Goal: Information Seeking & Learning: Learn about a topic

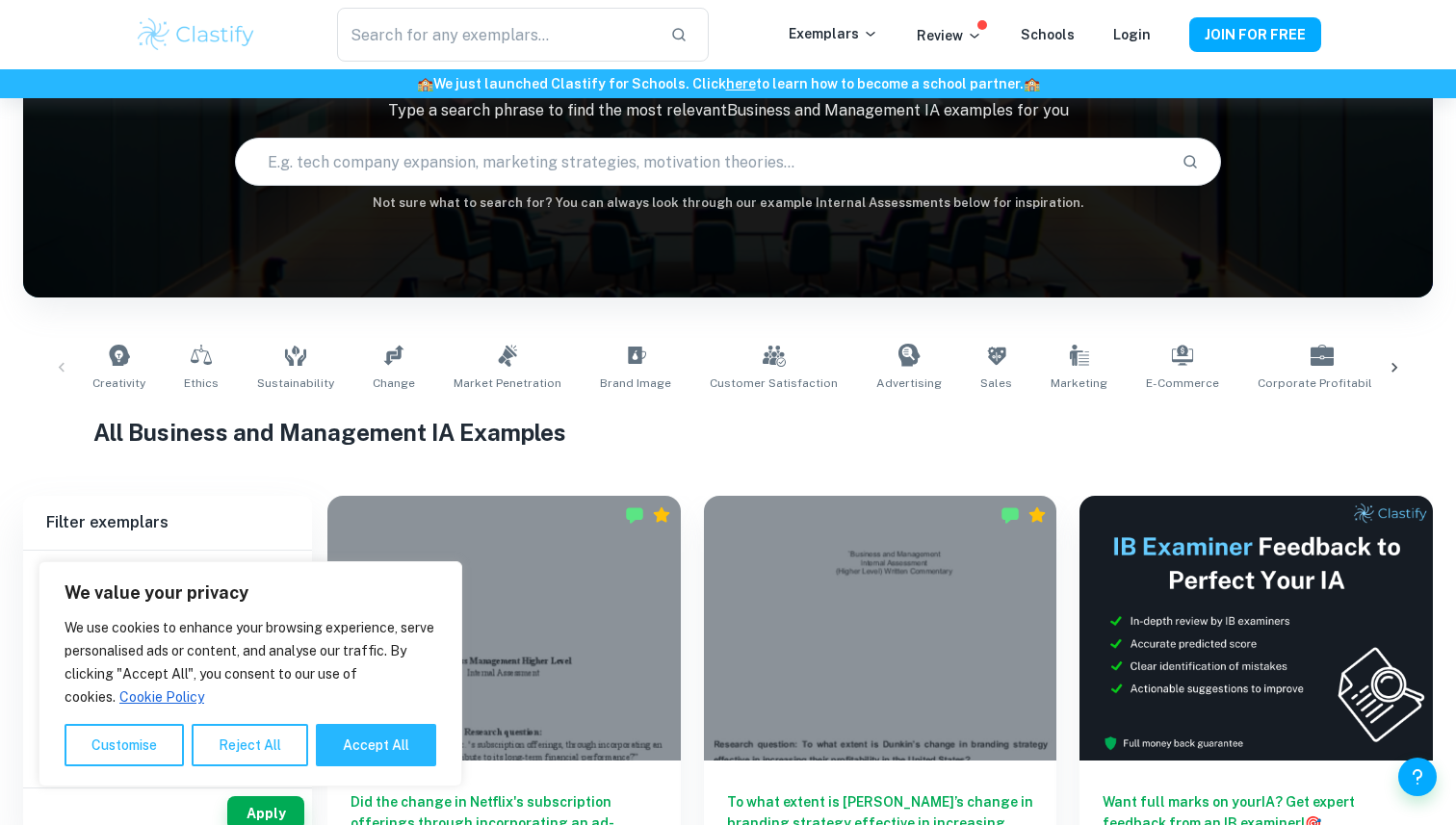
scroll to position [179, 0]
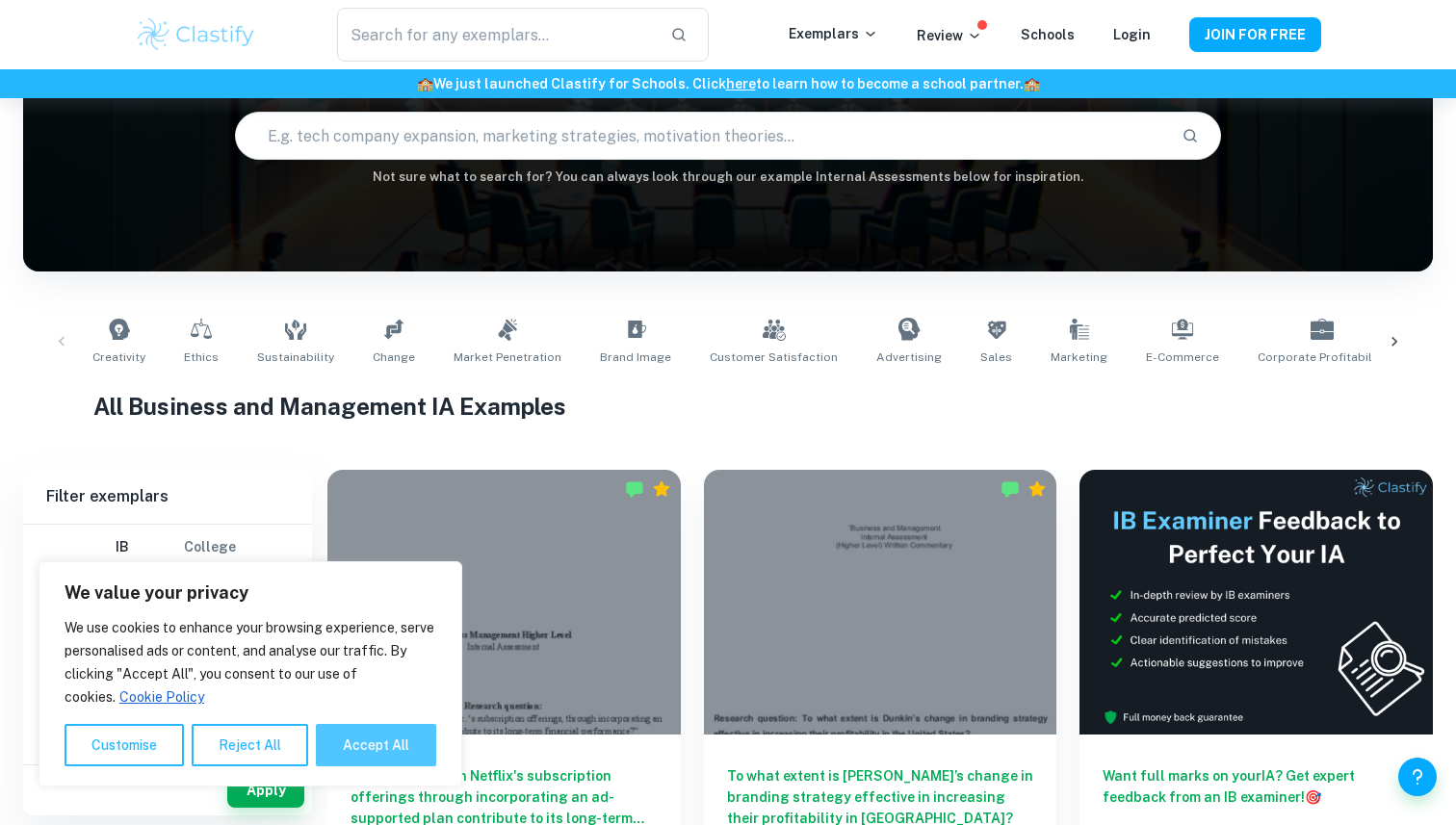
click at [380, 743] on button "Accept All" at bounding box center [376, 745] width 120 height 42
checkbox input "true"
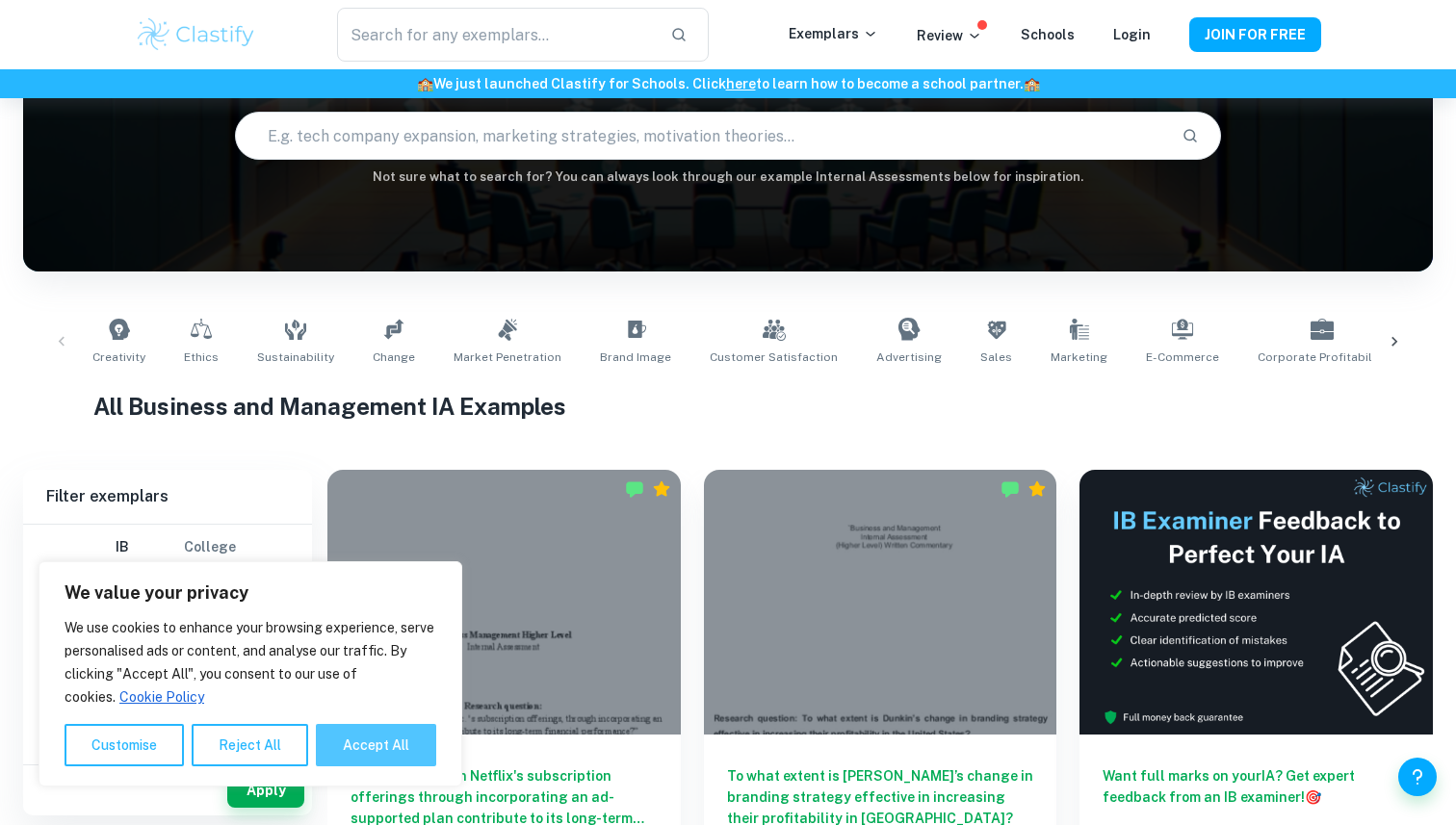
checkbox input "true"
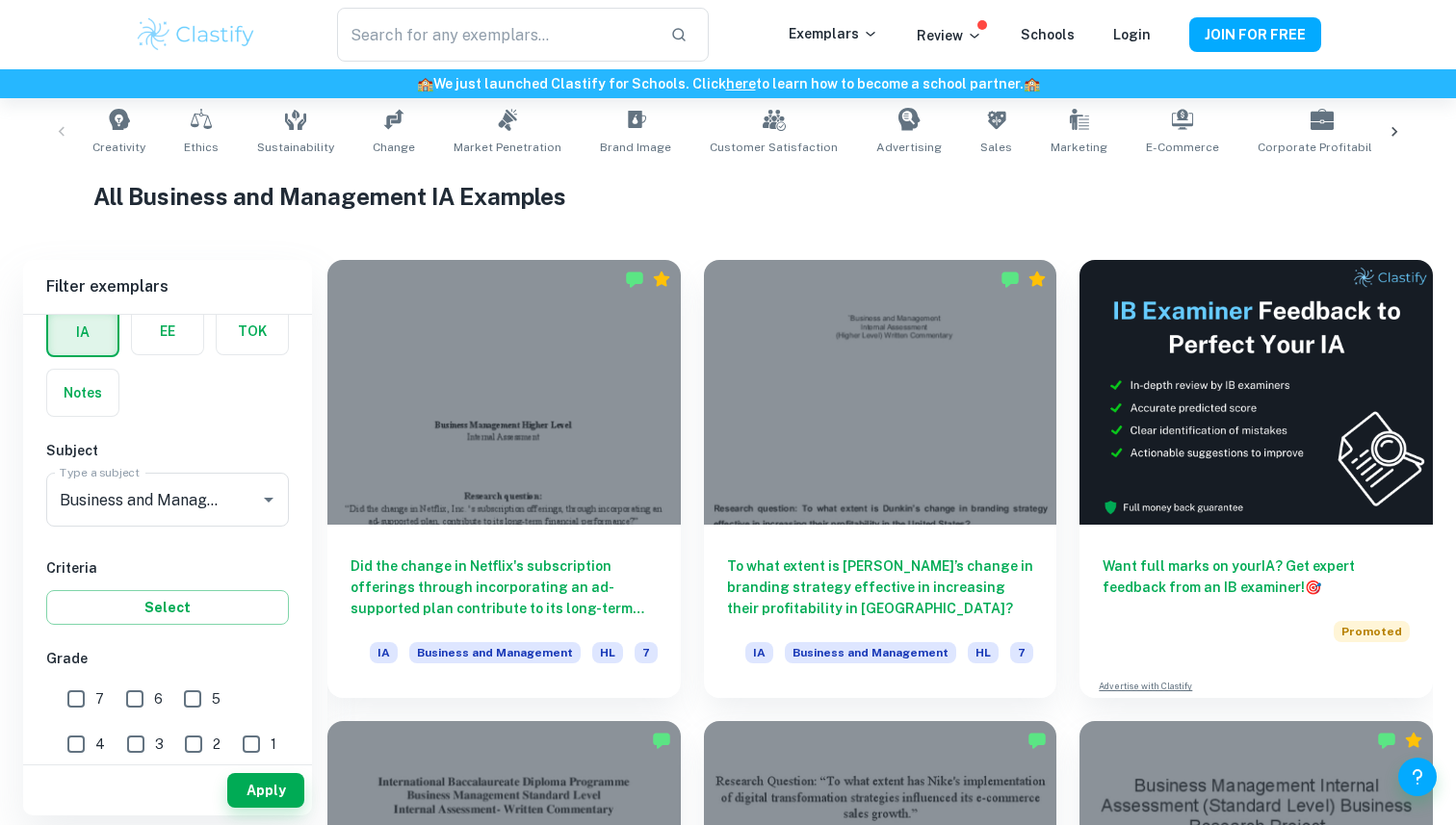
scroll to position [215, 0]
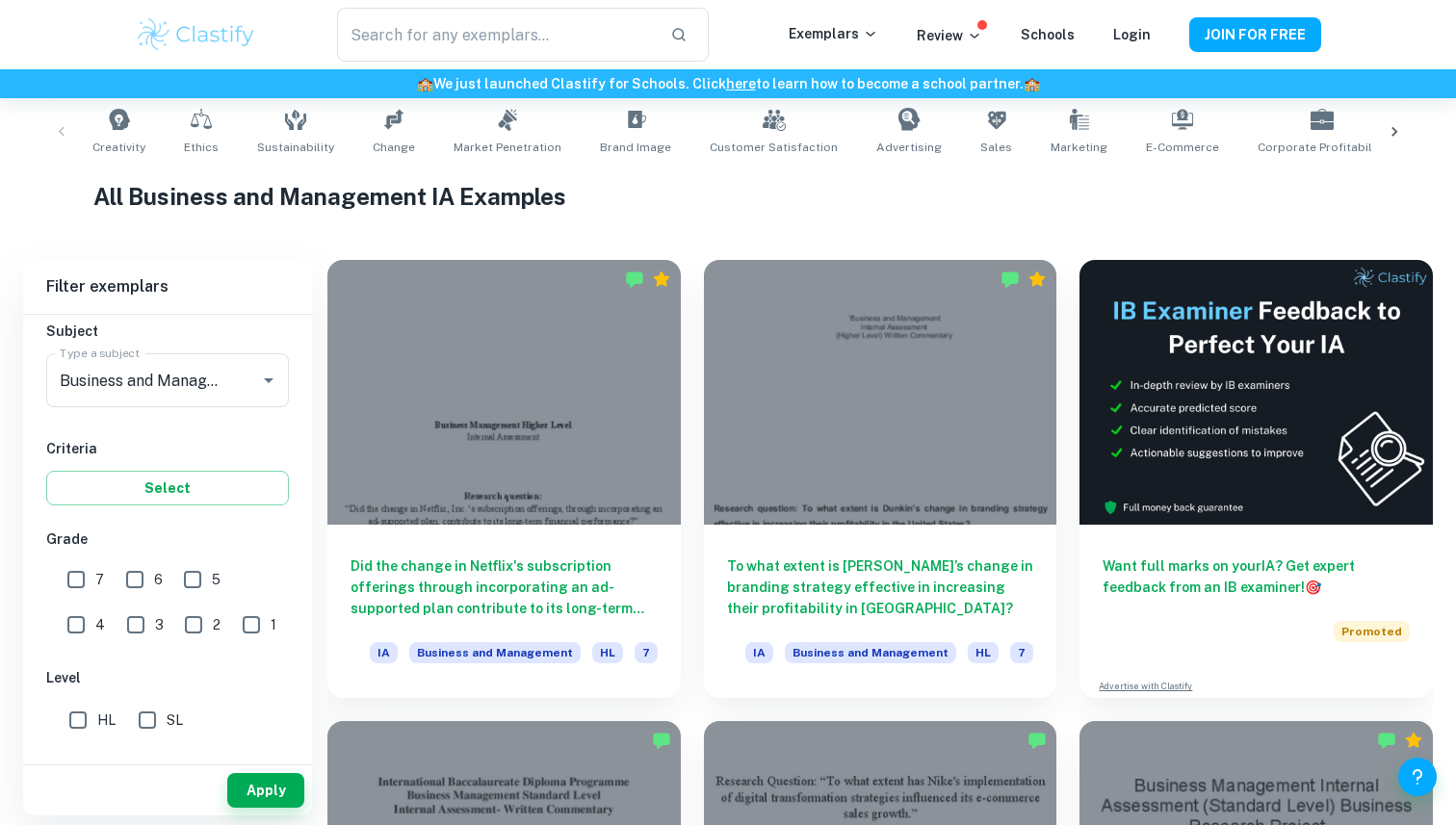
click at [80, 579] on input "7" at bounding box center [75, 579] width 38 height 38
checkbox input "true"
click at [86, 719] on input "HL" at bounding box center [77, 719] width 38 height 38
checkbox input "true"
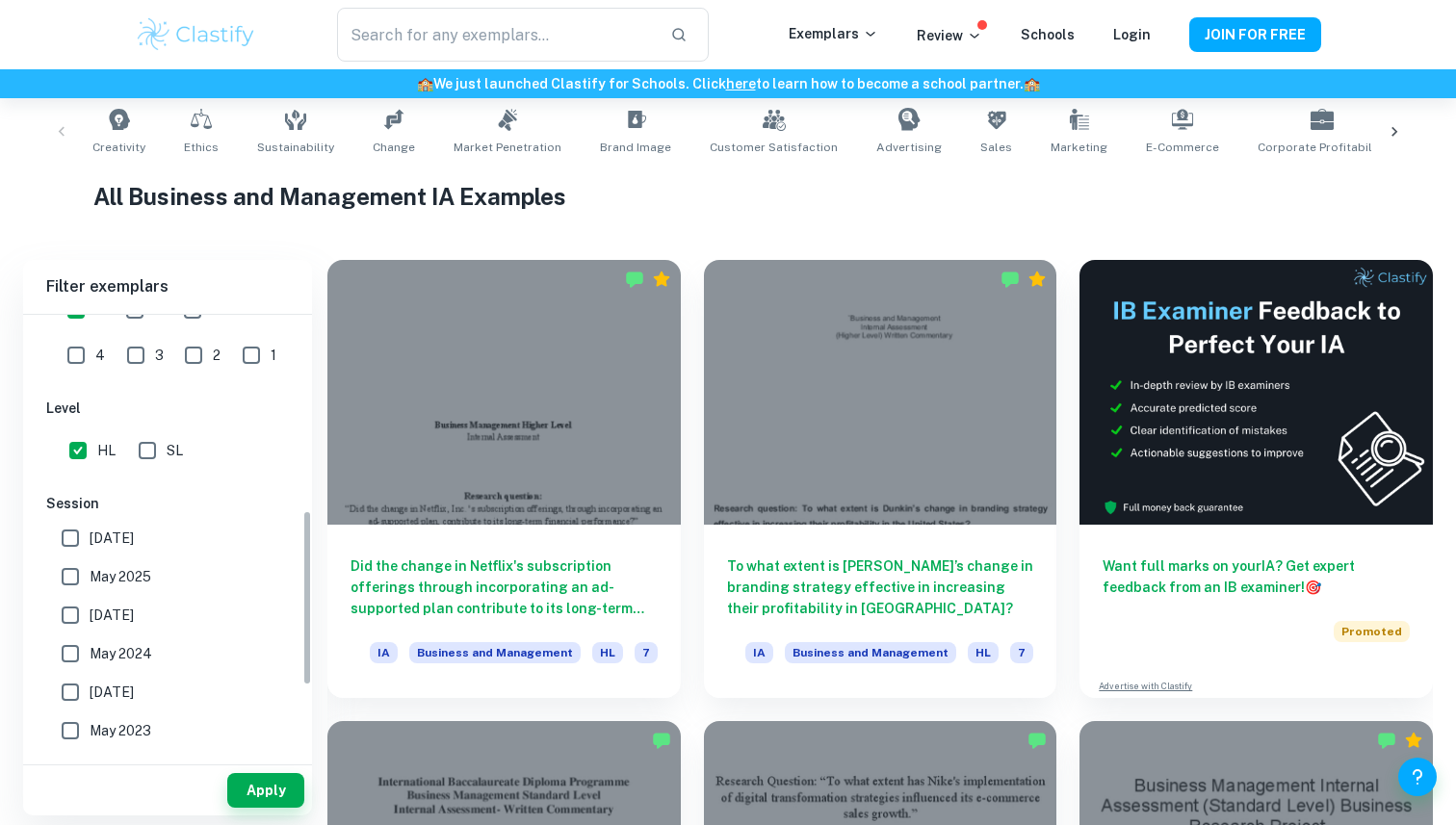
scroll to position [492, 0]
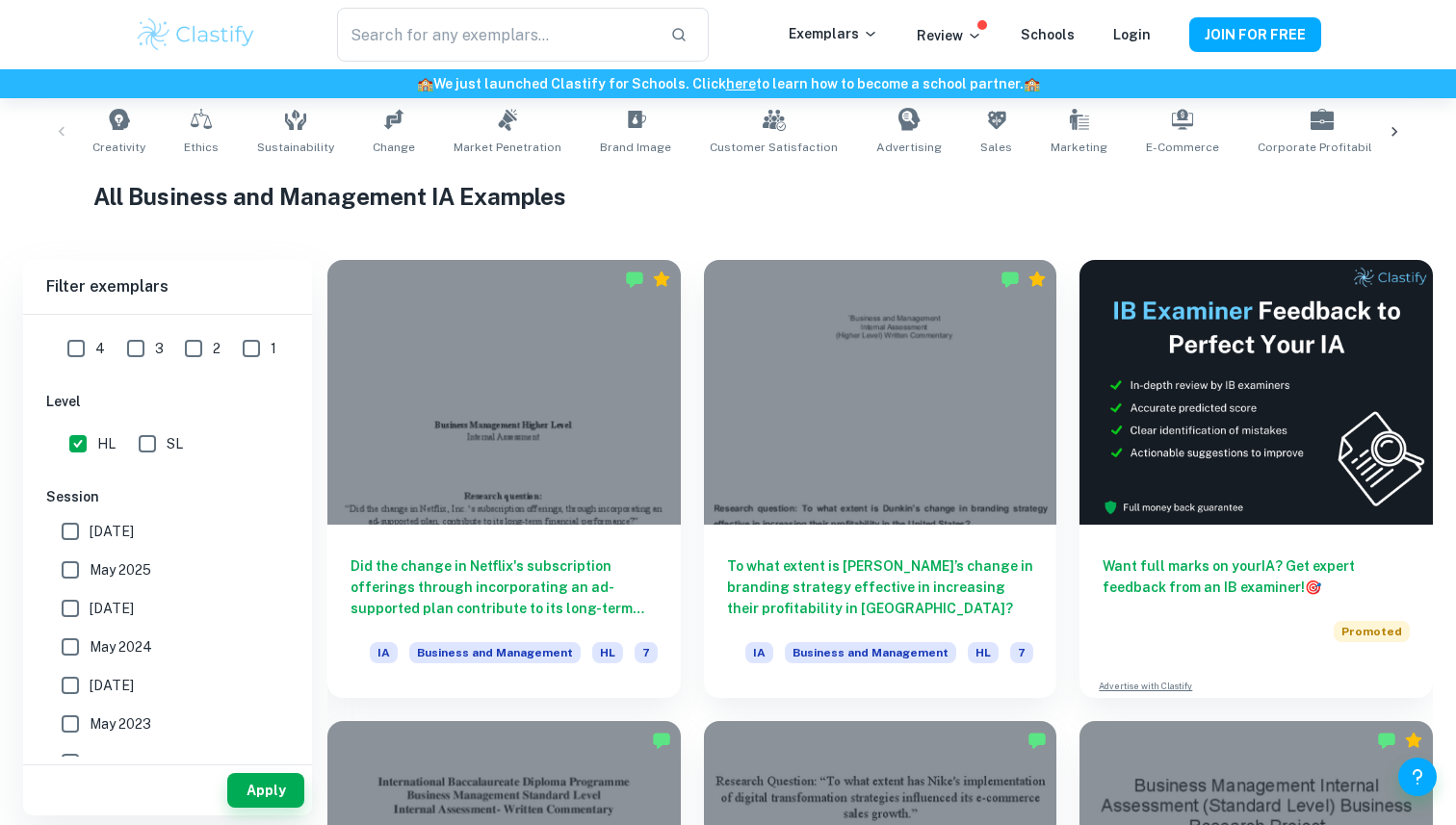
click at [120, 562] on span "May 2025" at bounding box center [120, 571] width 62 height 22
click at [90, 562] on input "May 2025" at bounding box center [69, 570] width 38 height 38
checkbox input "true"
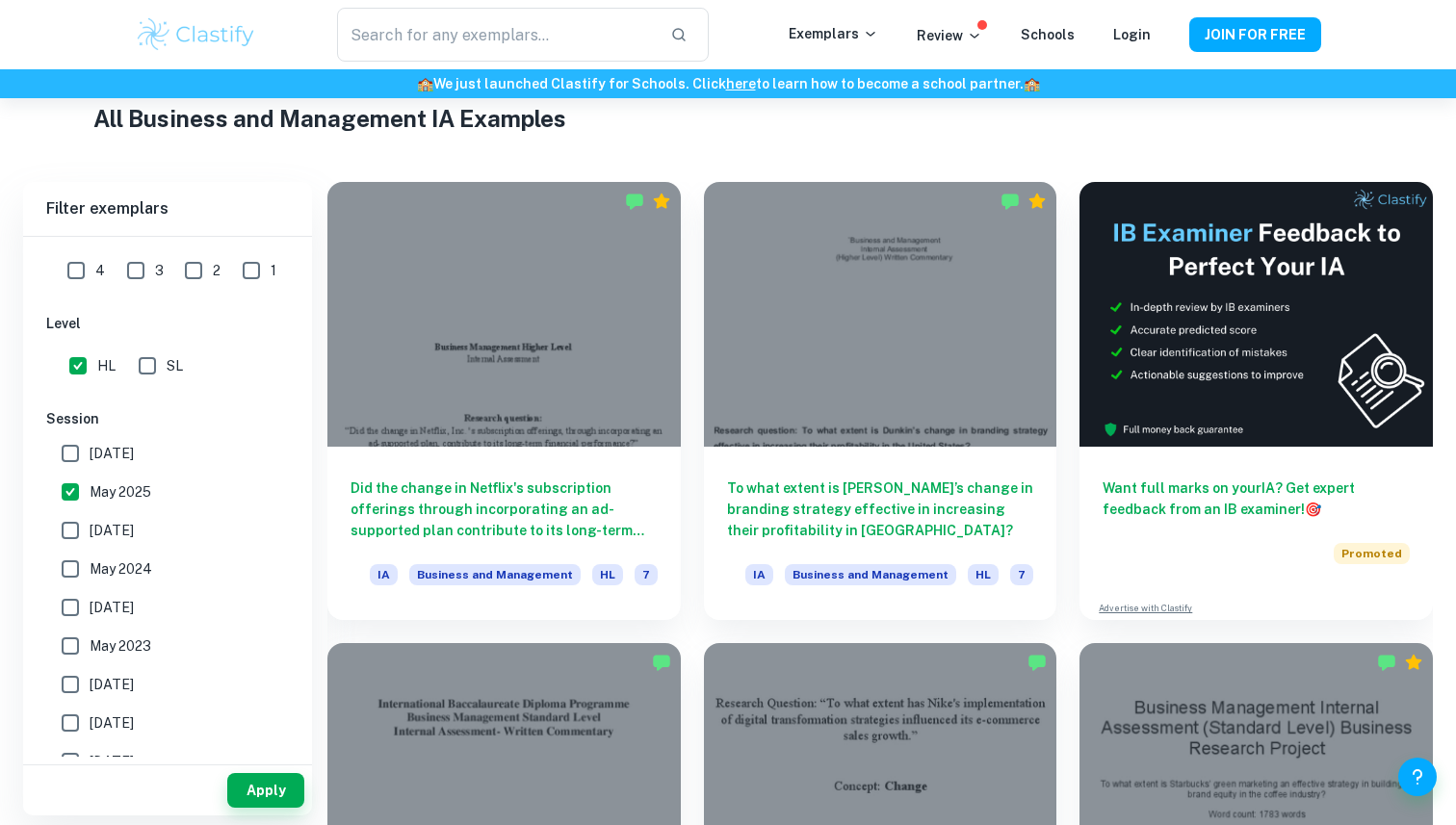
click at [274, 811] on div "Apply" at bounding box center [167, 790] width 289 height 50
click at [257, 793] on button "Apply" at bounding box center [265, 790] width 77 height 34
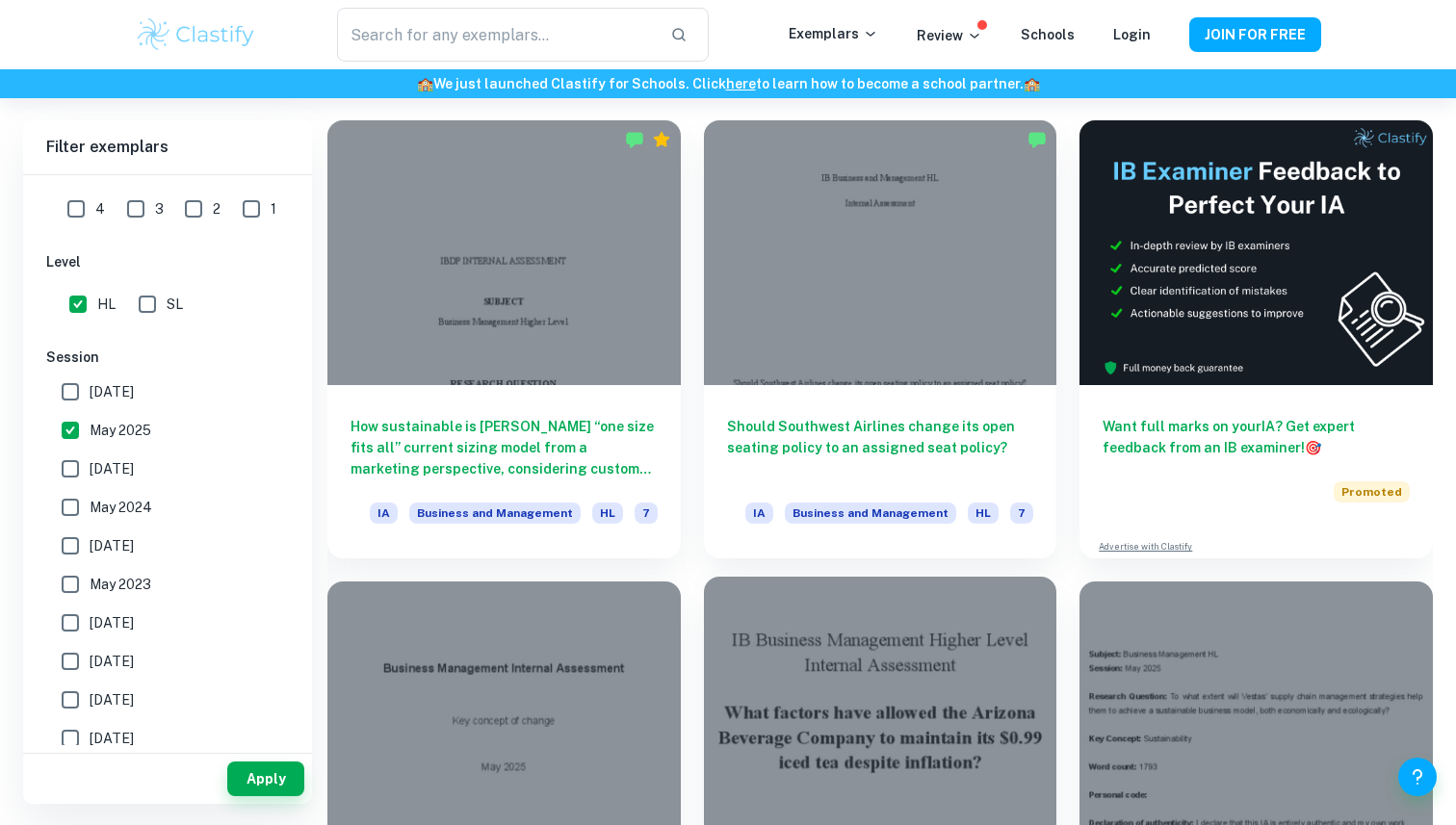
scroll to position [515, 0]
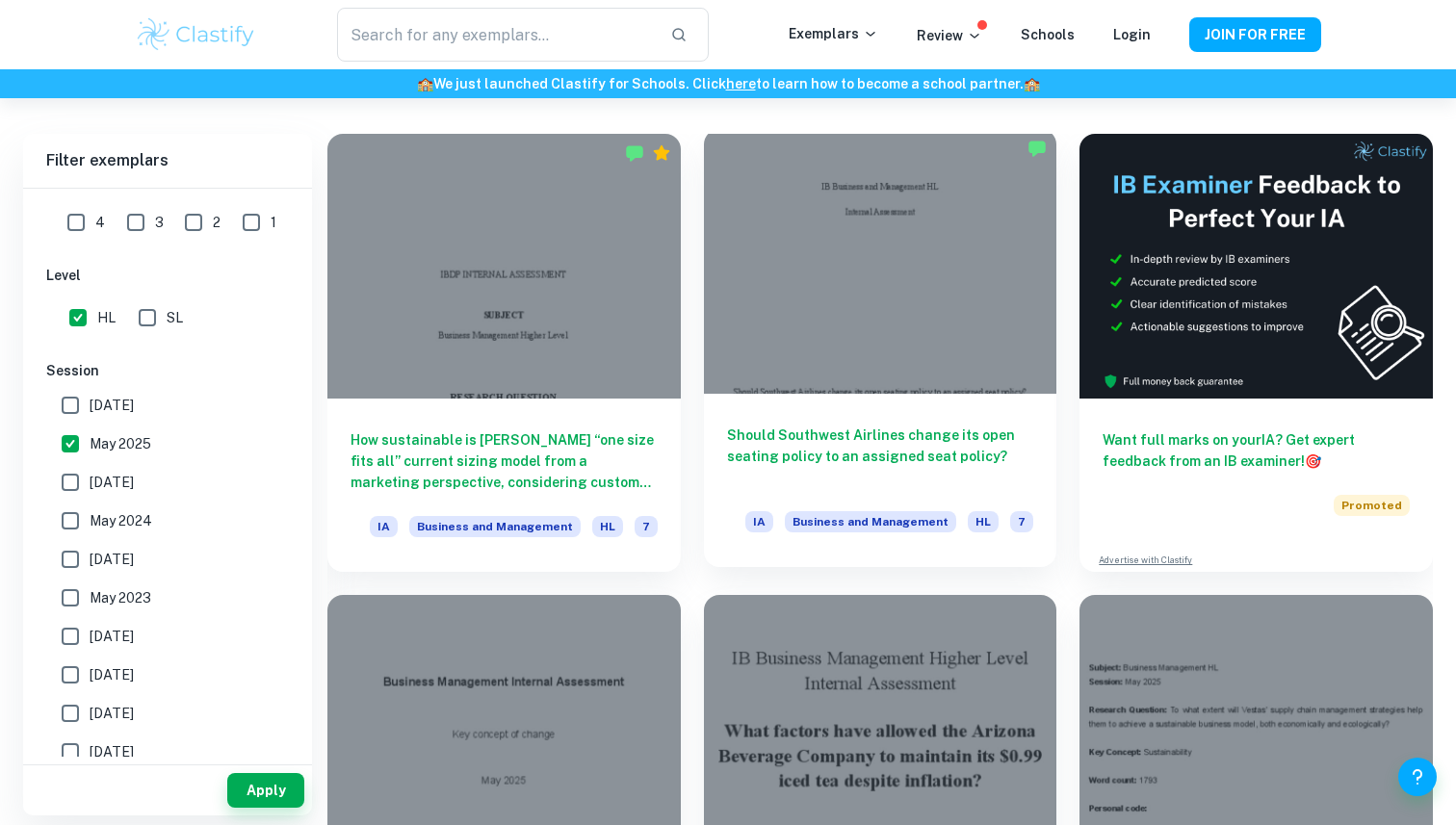
click at [893, 462] on h6 "Should Southwest Airlines change its open seating policy to an assigned seat po…" at bounding box center [881, 456] width 307 height 64
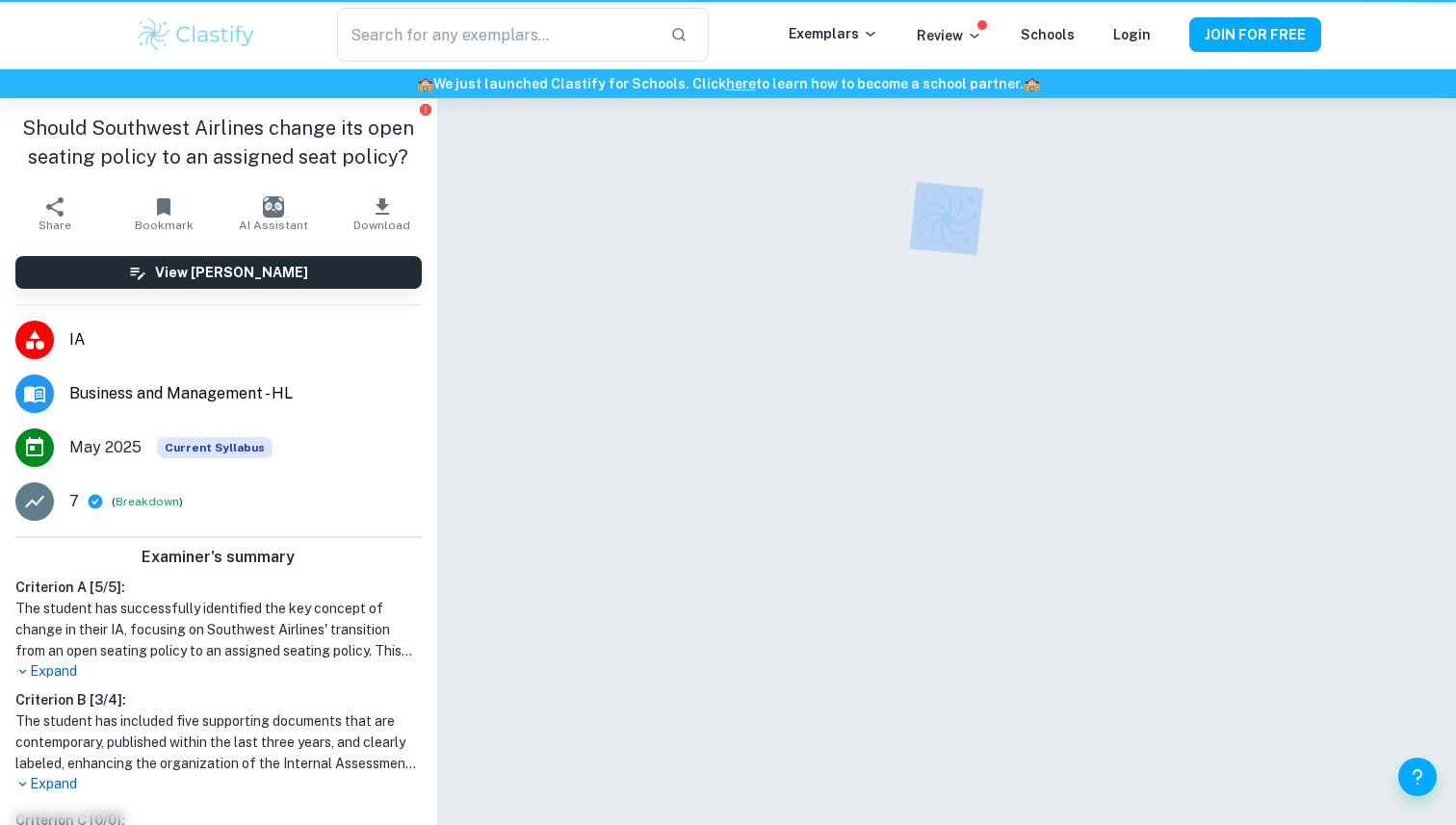
click at [893, 462] on div at bounding box center [946, 485] width 874 height 776
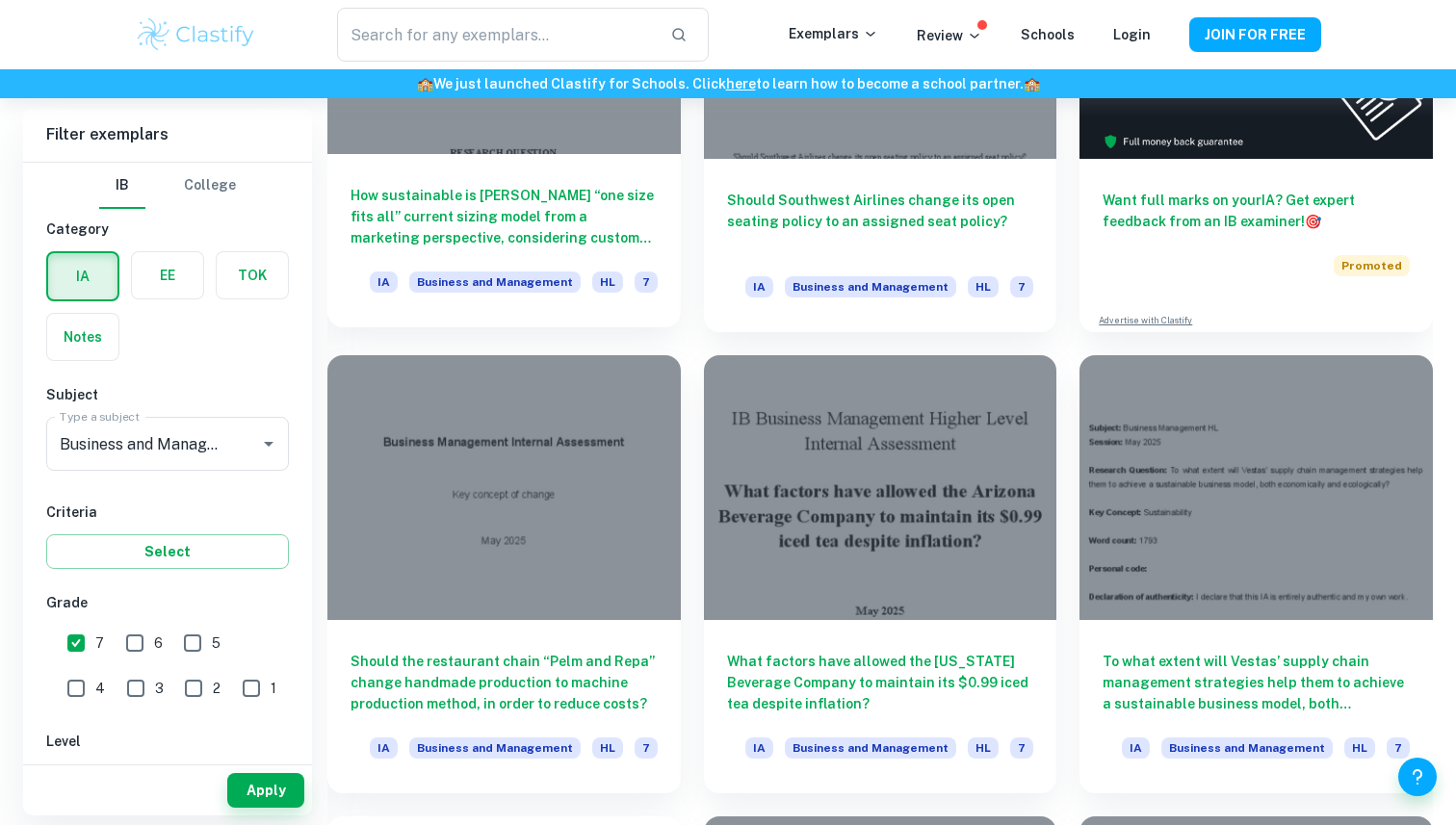
scroll to position [765, 0]
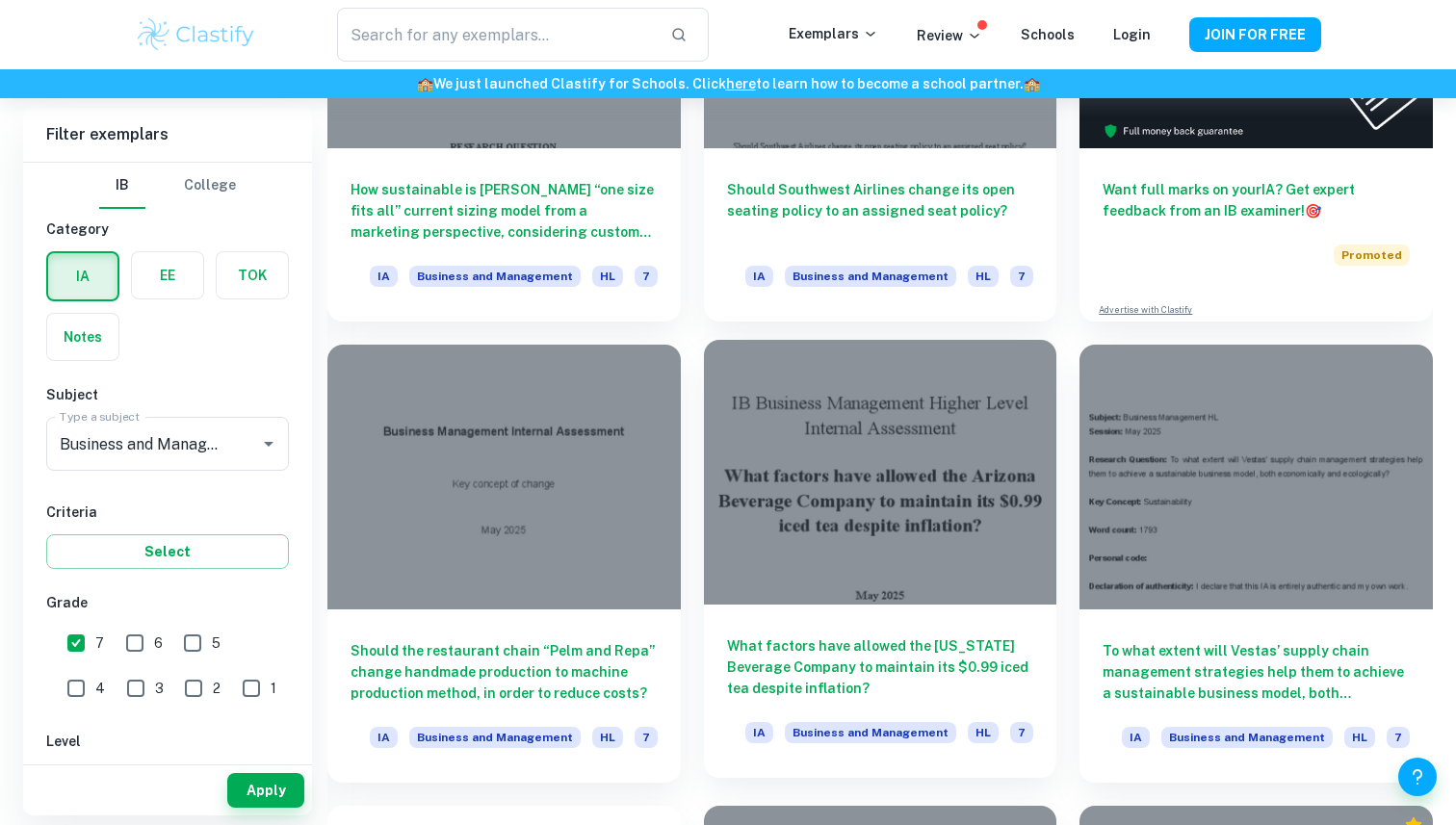
click at [848, 667] on h6 "What factors have allowed the [US_STATE] Beverage Company to maintain its $0.99…" at bounding box center [881, 666] width 307 height 64
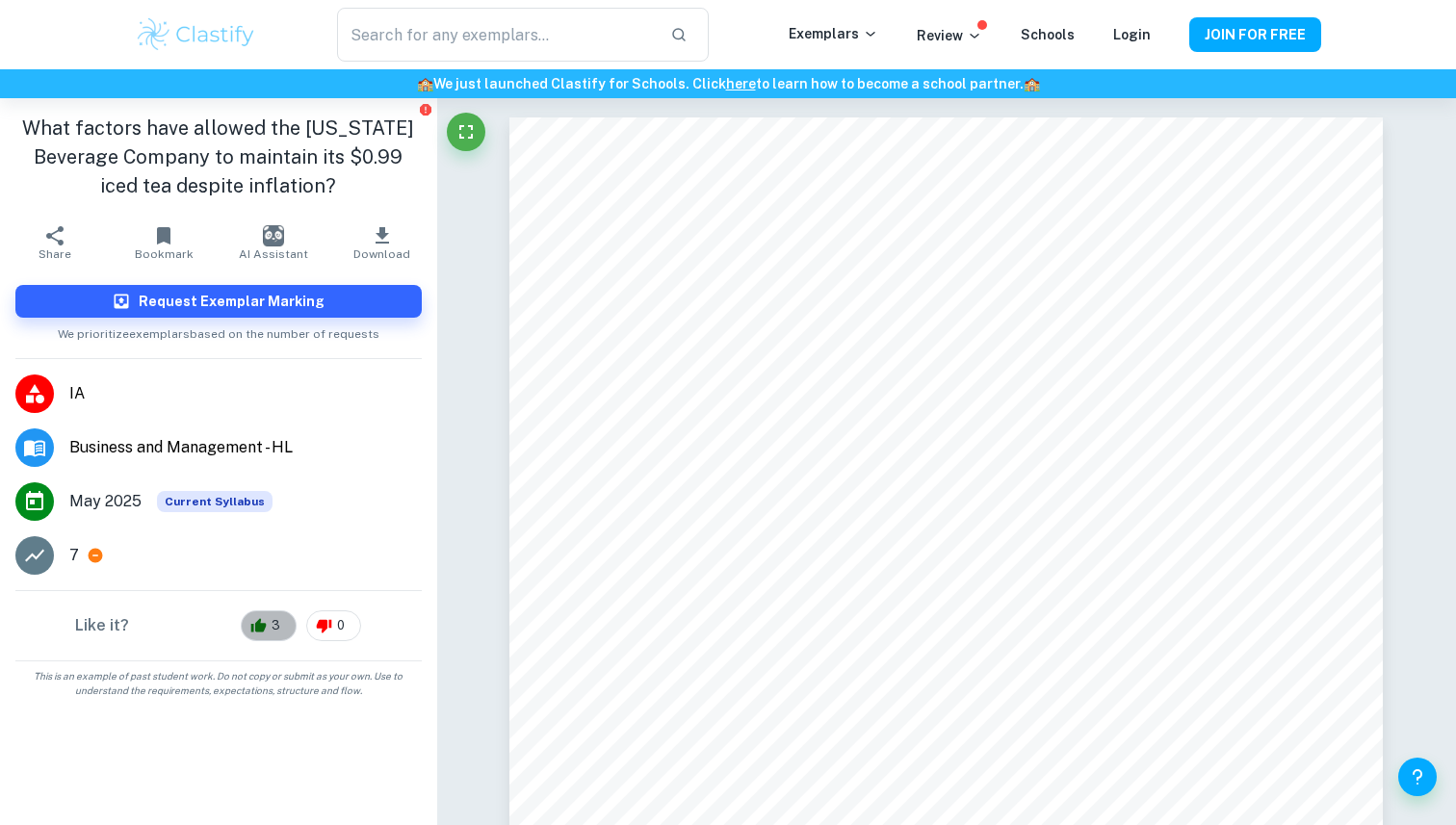
click at [248, 618] on div "3" at bounding box center [268, 625] width 56 height 30
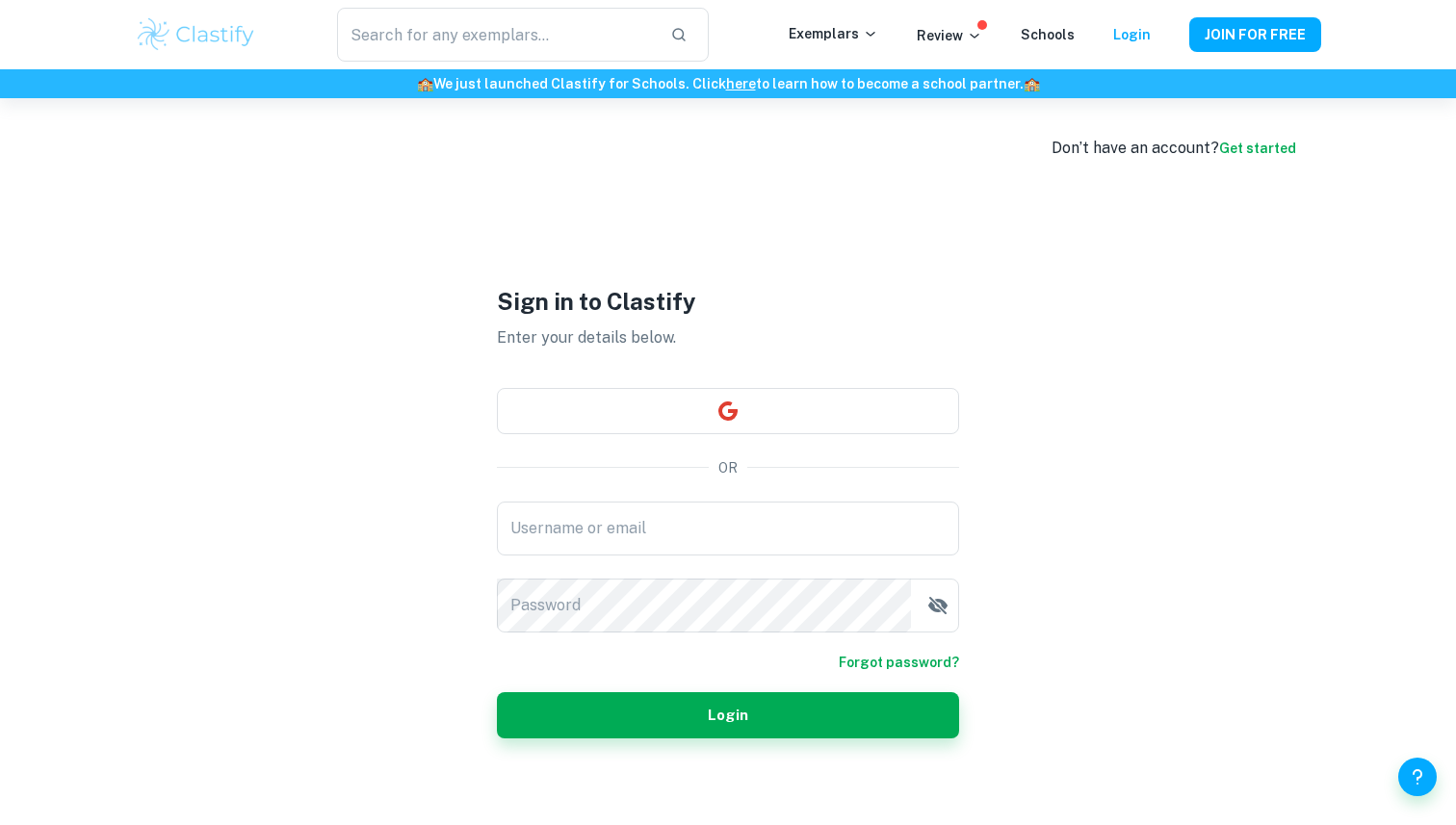
click at [23, 0] on div "​ Exemplars Review Schools Login JOIN FOR FREE" at bounding box center [728, 34] width 1456 height 69
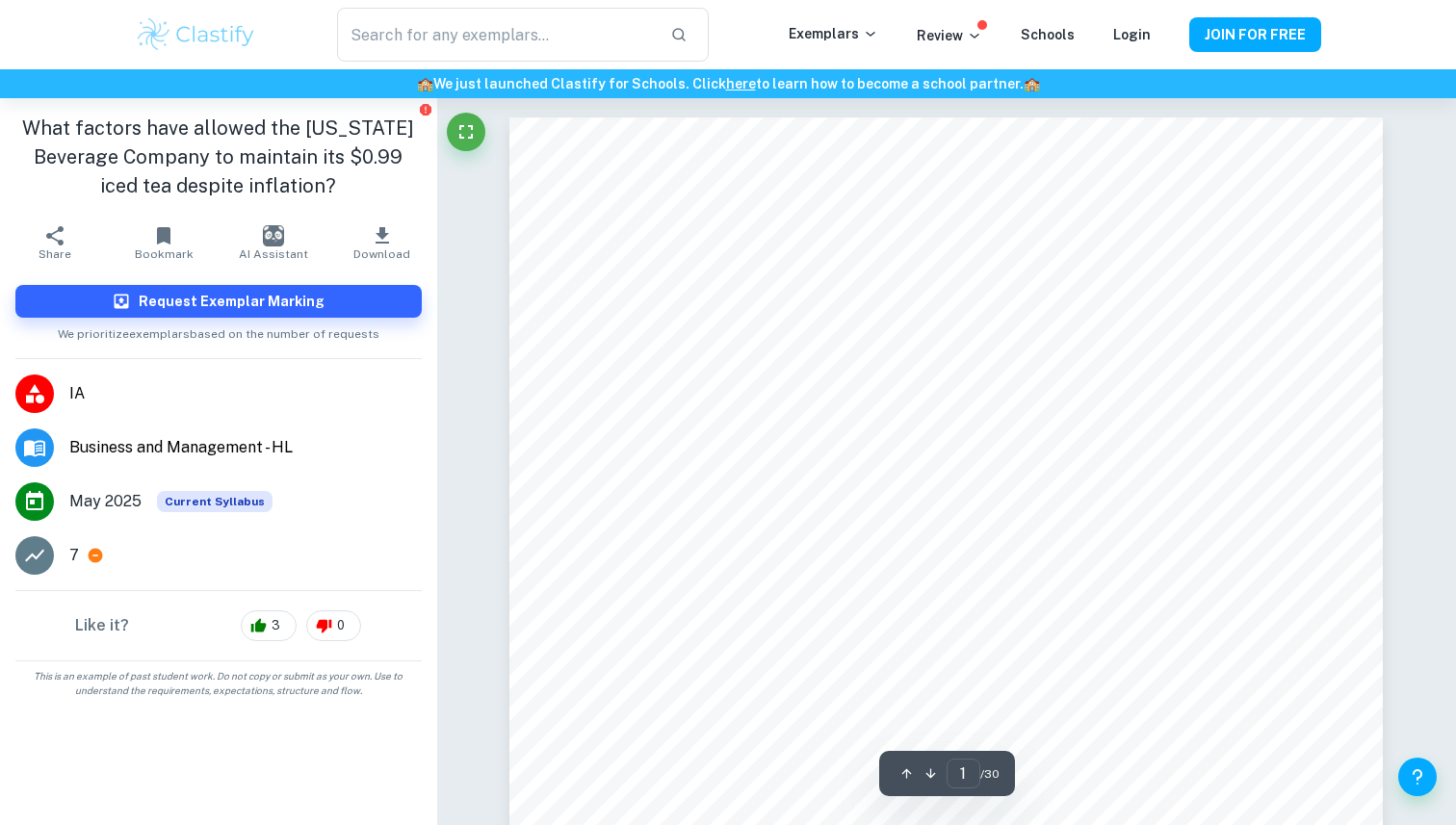
click at [89, 546] on div "7" at bounding box center [246, 556] width 352 height 23
click at [210, 301] on h6 "Request Exemplar Marking" at bounding box center [232, 301] width 186 height 22
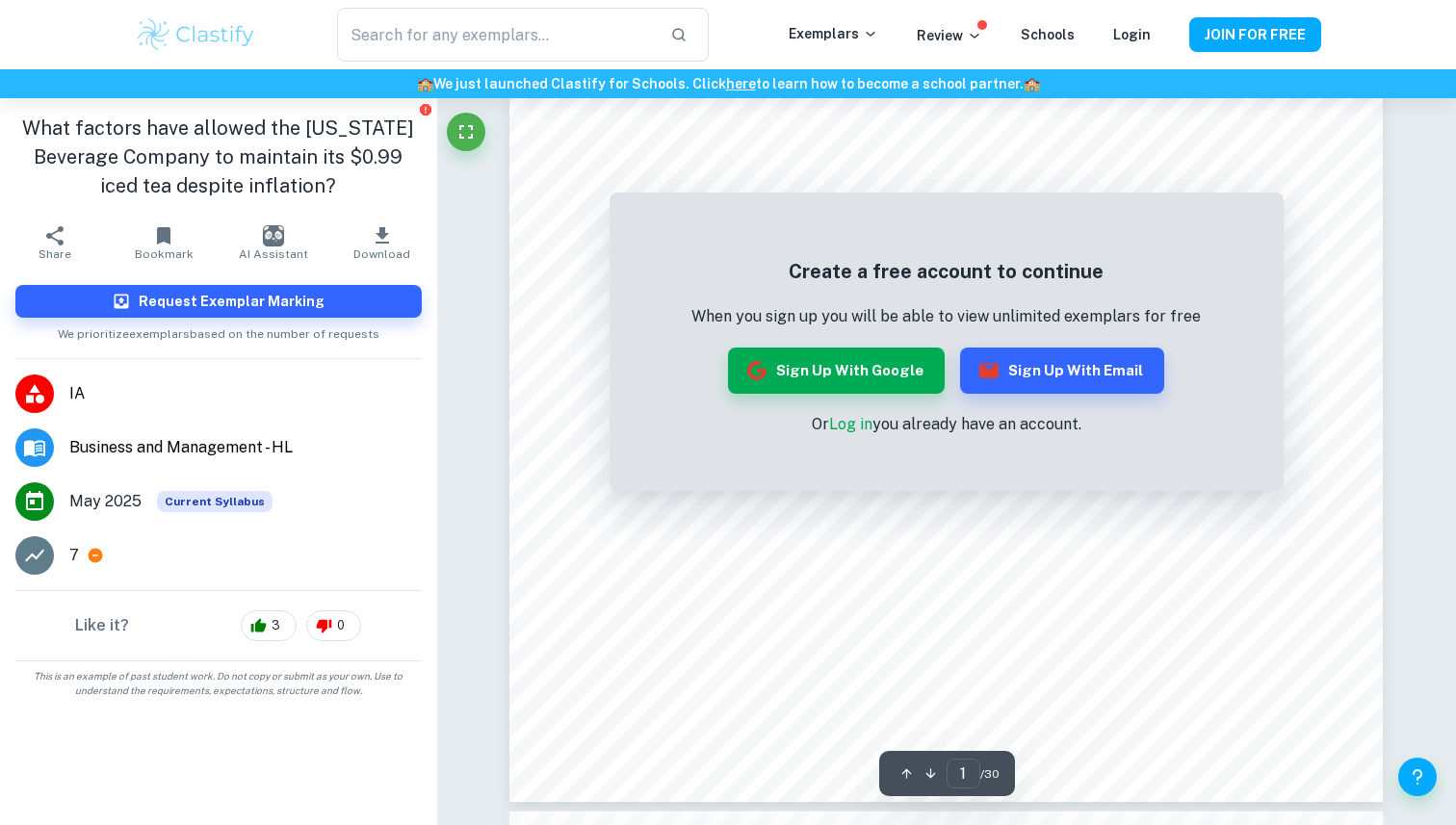
scroll to position [435, 0]
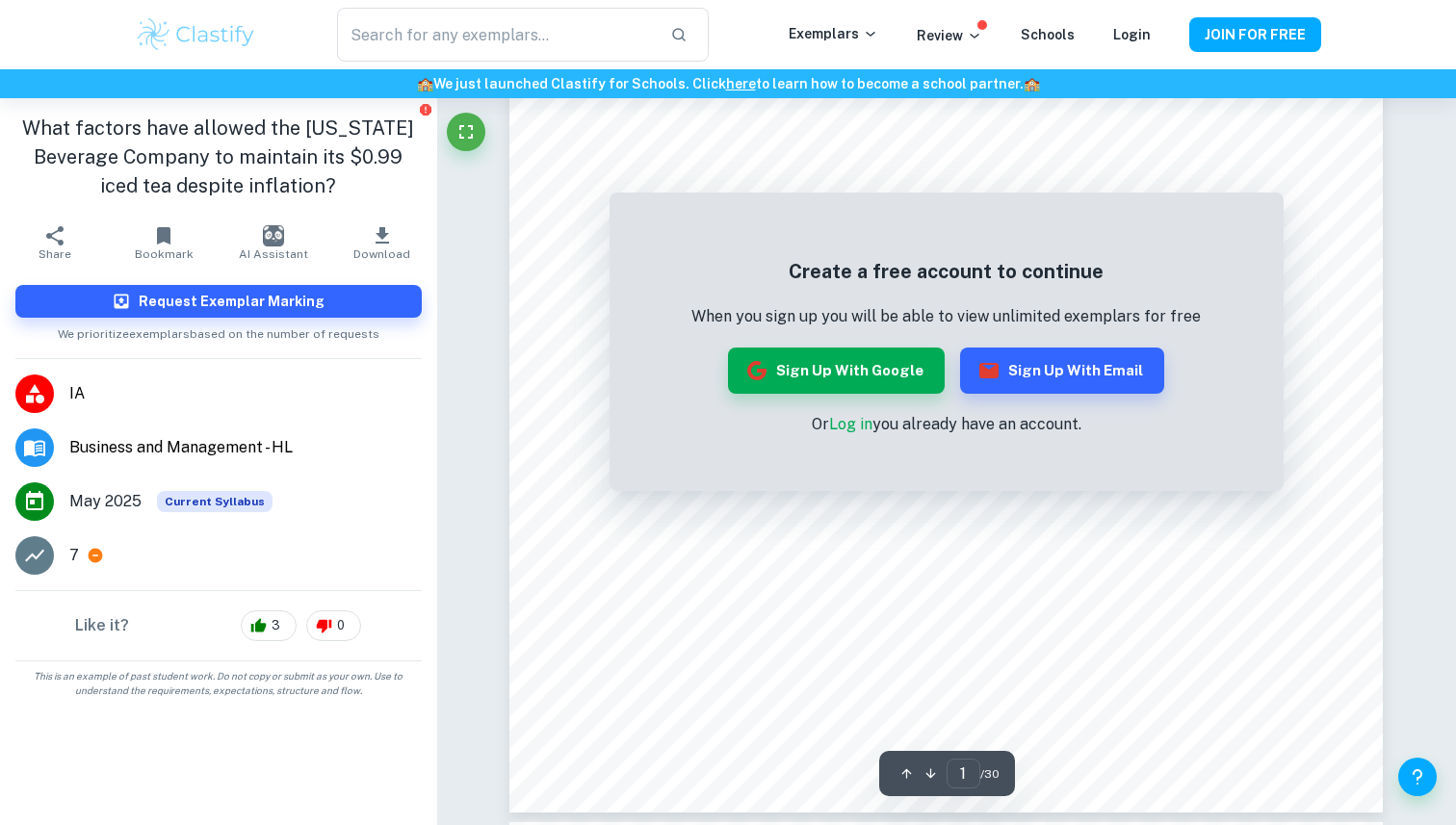
click at [859, 432] on link "Log in" at bounding box center [850, 424] width 43 height 19
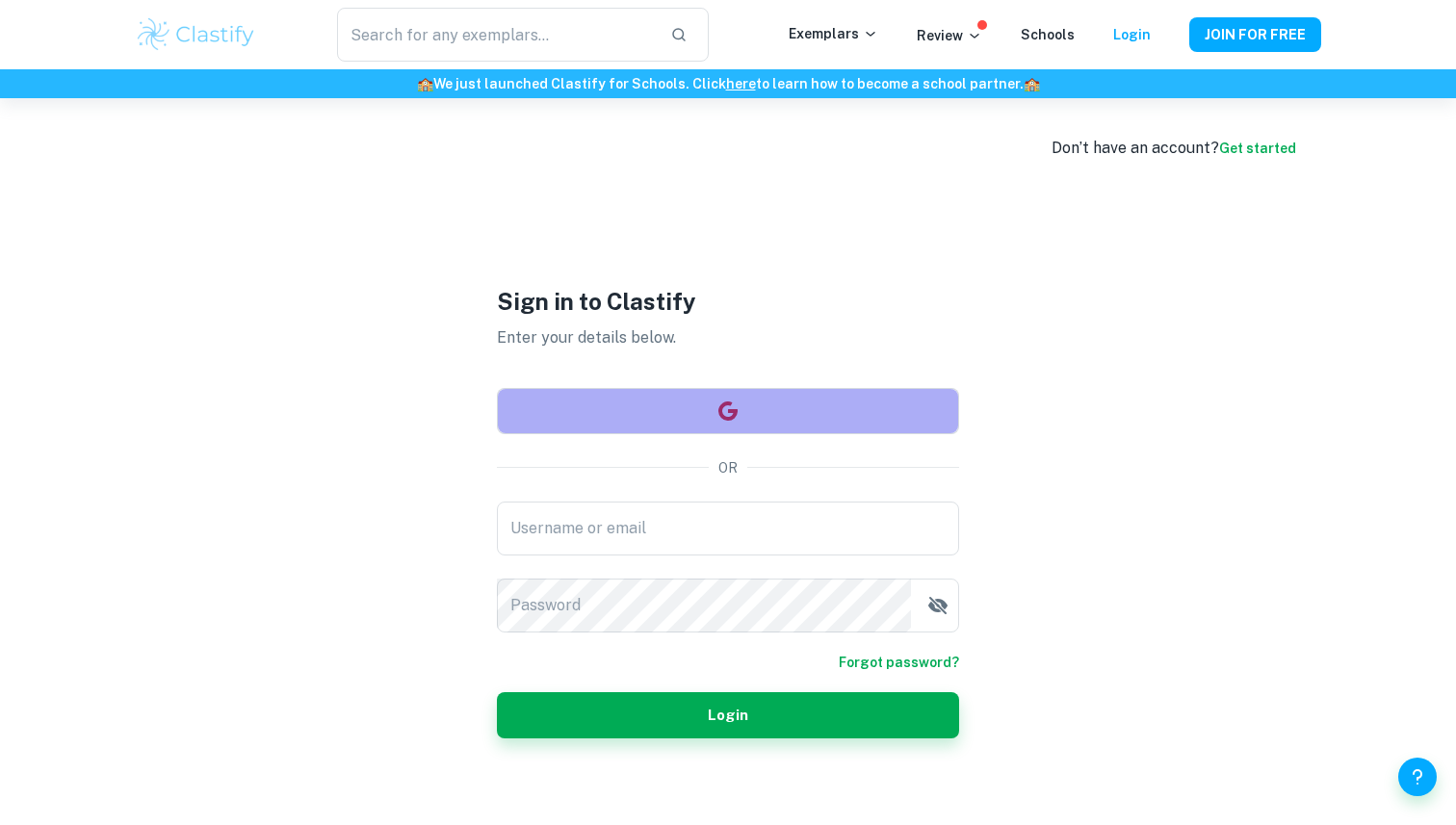
click at [833, 411] on button "button" at bounding box center [728, 411] width 462 height 46
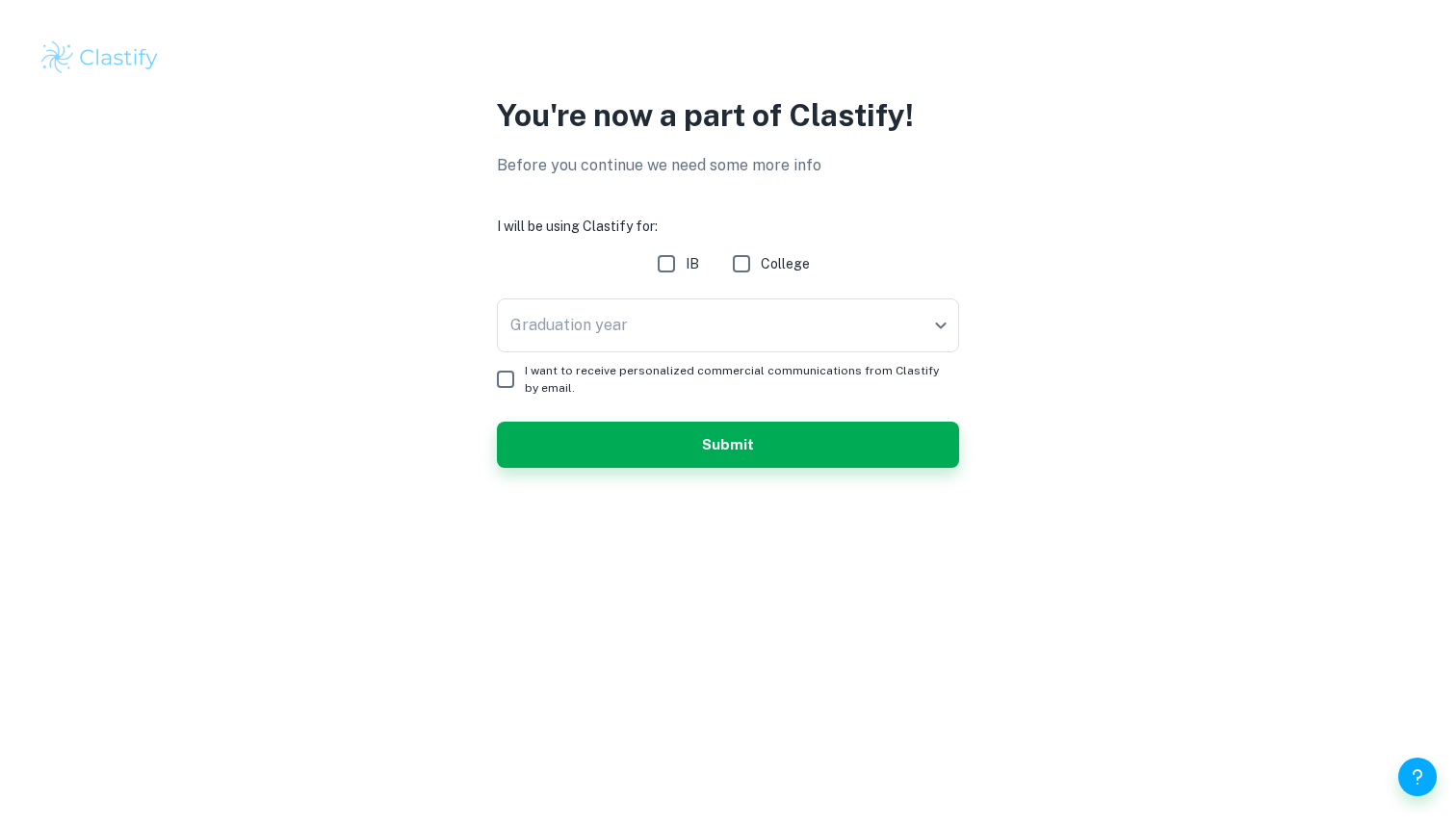
click at [756, 269] on input "College" at bounding box center [741, 263] width 38 height 38
click at [749, 321] on body "We value your privacy We use cookies to enhance your browsing experience, serve…" at bounding box center [728, 412] width 1456 height 825
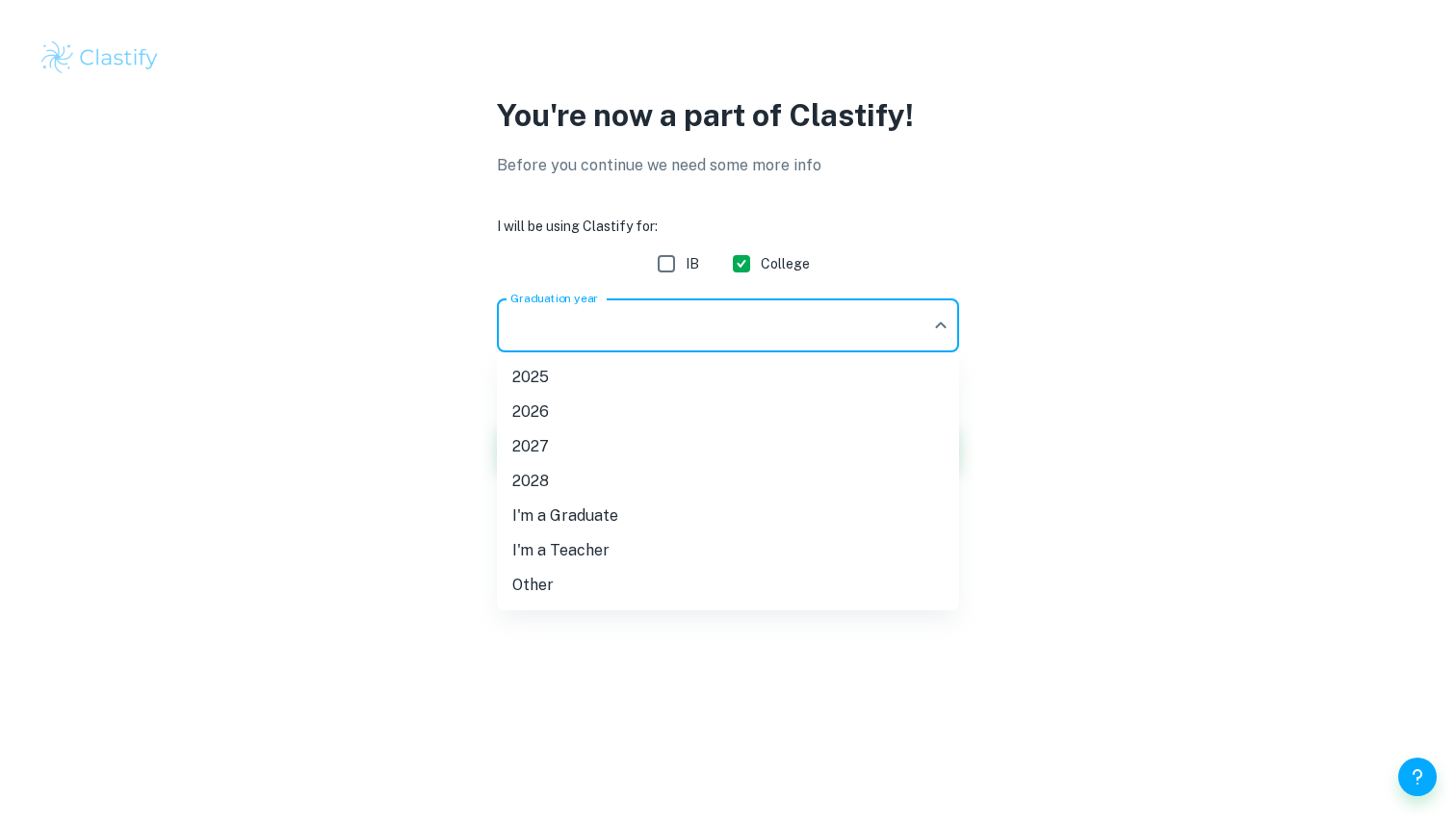
click at [682, 261] on div at bounding box center [728, 412] width 1456 height 825
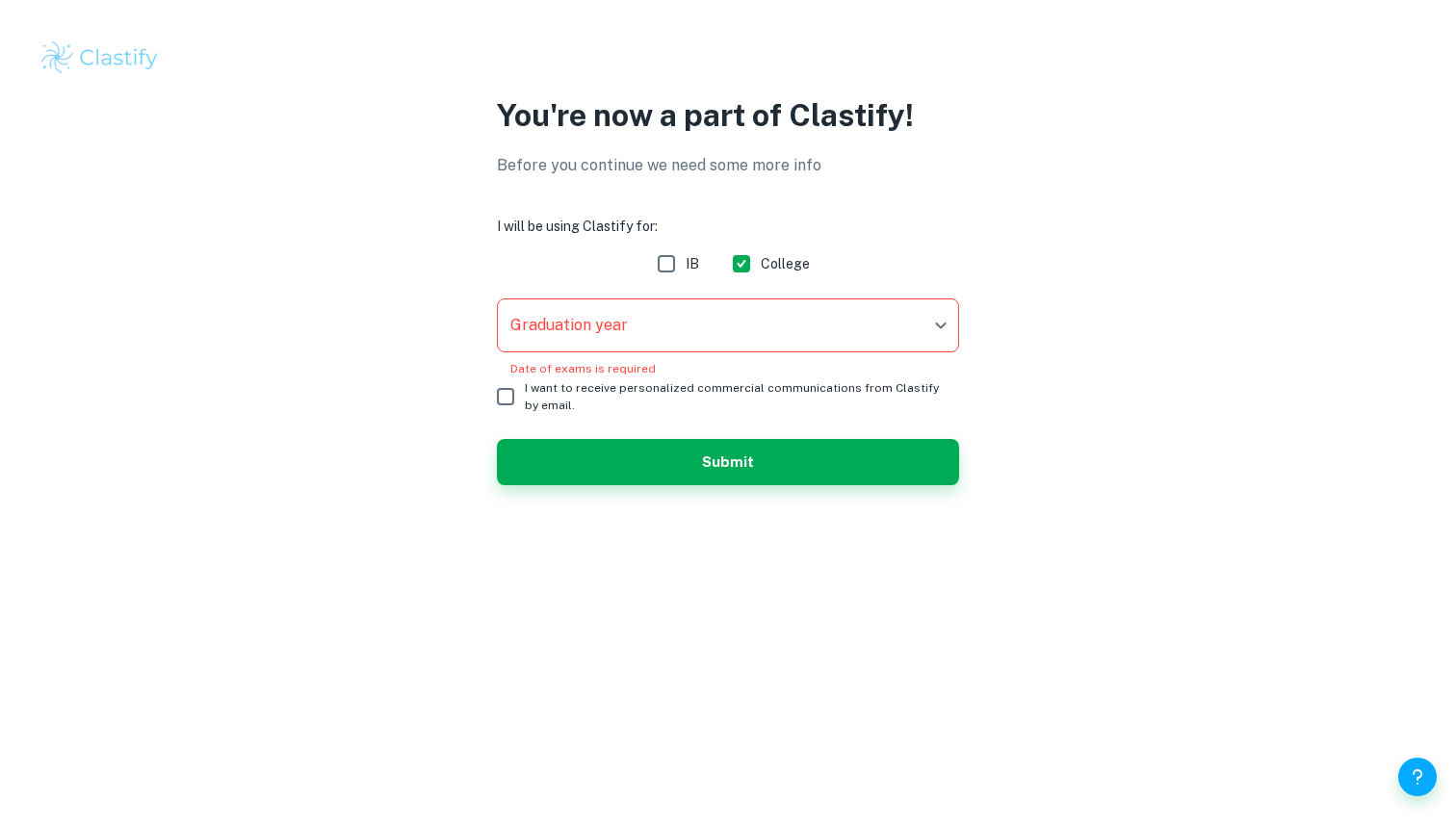
click at [744, 263] on input "College" at bounding box center [741, 263] width 38 height 38
checkbox input "false"
click at [669, 263] on input "IB" at bounding box center [665, 263] width 38 height 38
checkbox input "true"
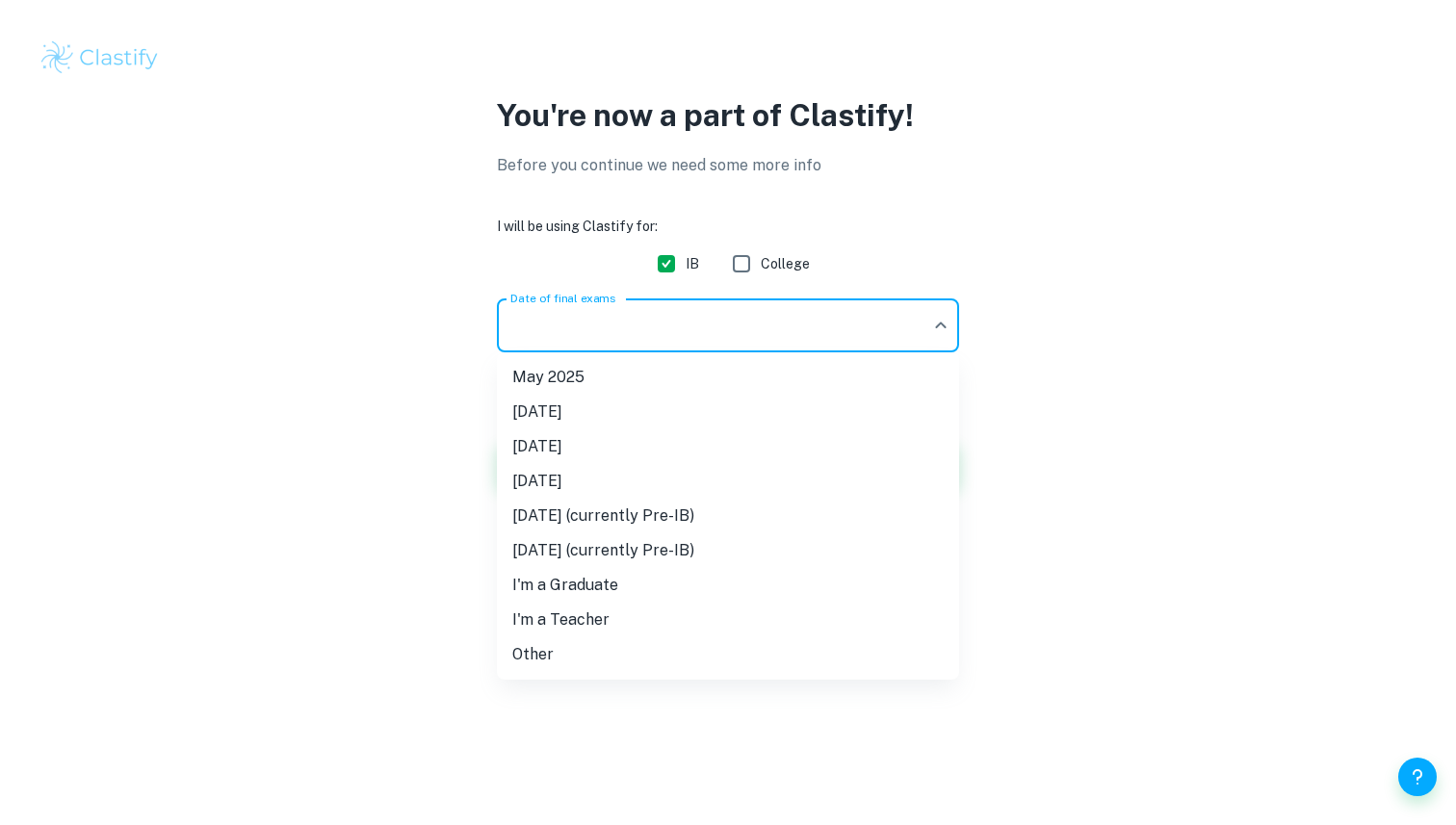
click at [648, 322] on body "We value your privacy We use cookies to enhance your browsing experience, serve…" at bounding box center [728, 412] width 1456 height 825
click at [665, 389] on li "May 2025" at bounding box center [728, 377] width 462 height 34
type input "M25"
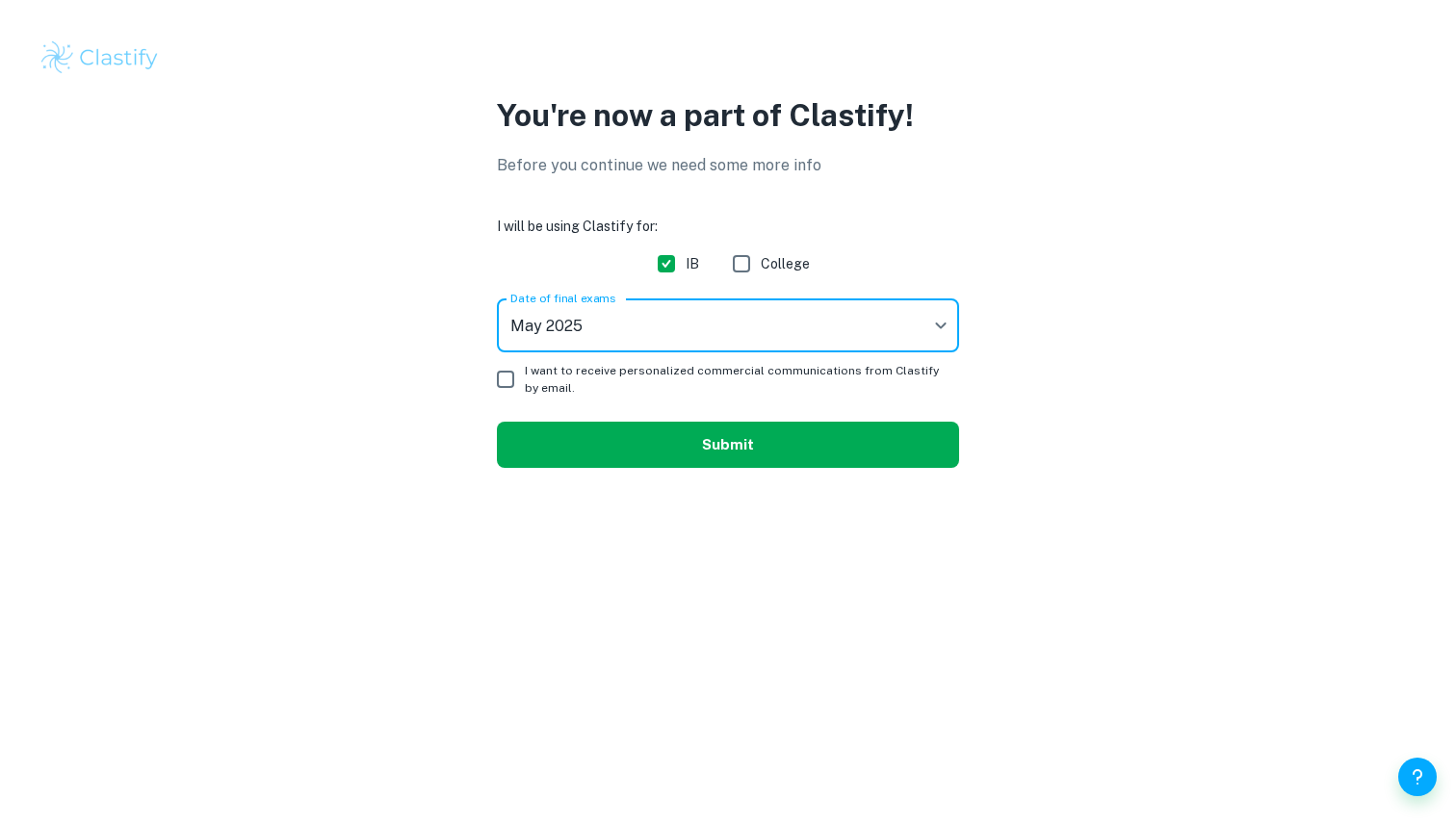
click at [674, 455] on button "Submit" at bounding box center [728, 444] width 462 height 46
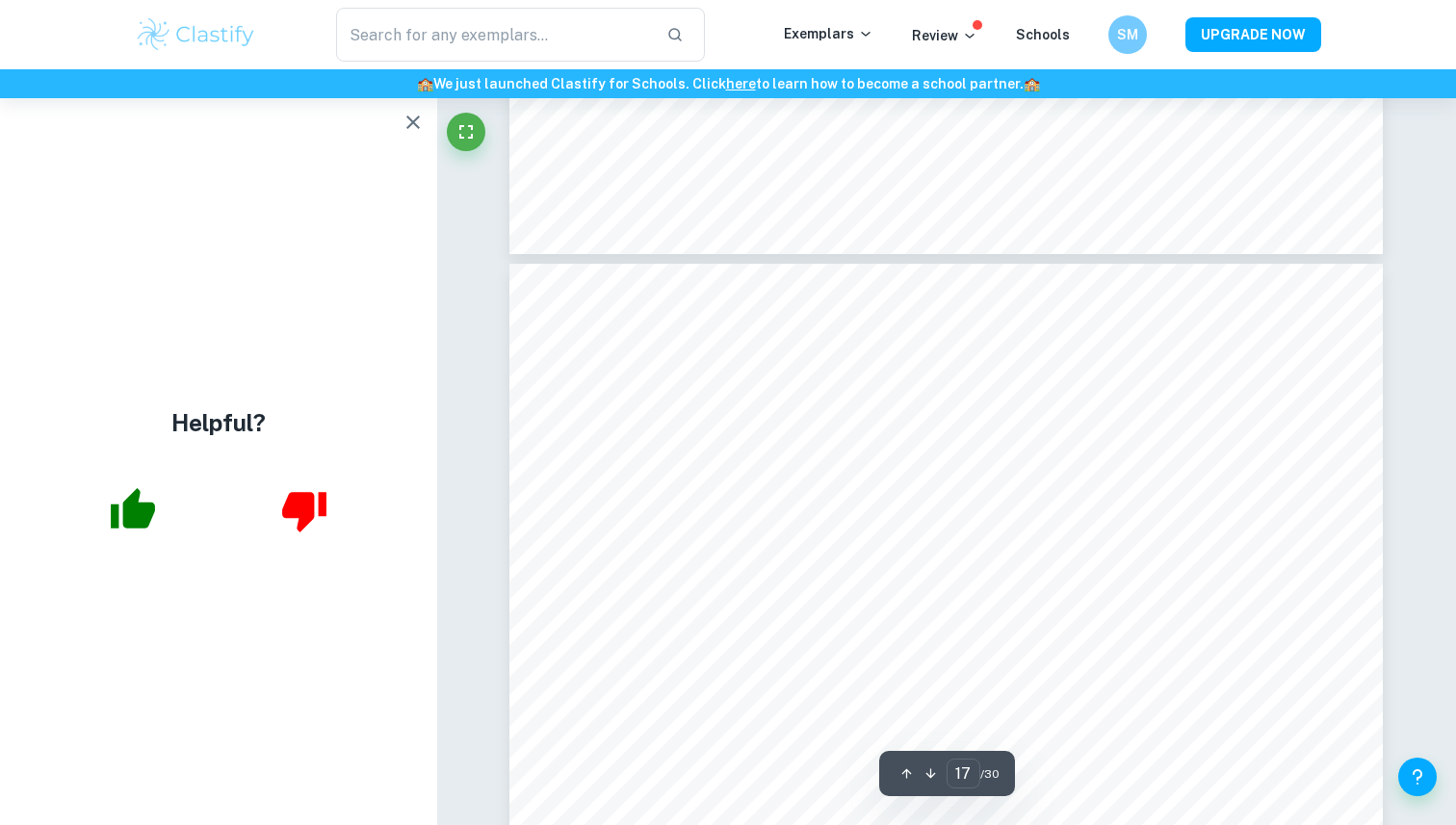
scroll to position [18659, 0]
click at [410, 131] on icon "button" at bounding box center [413, 122] width 23 height 23
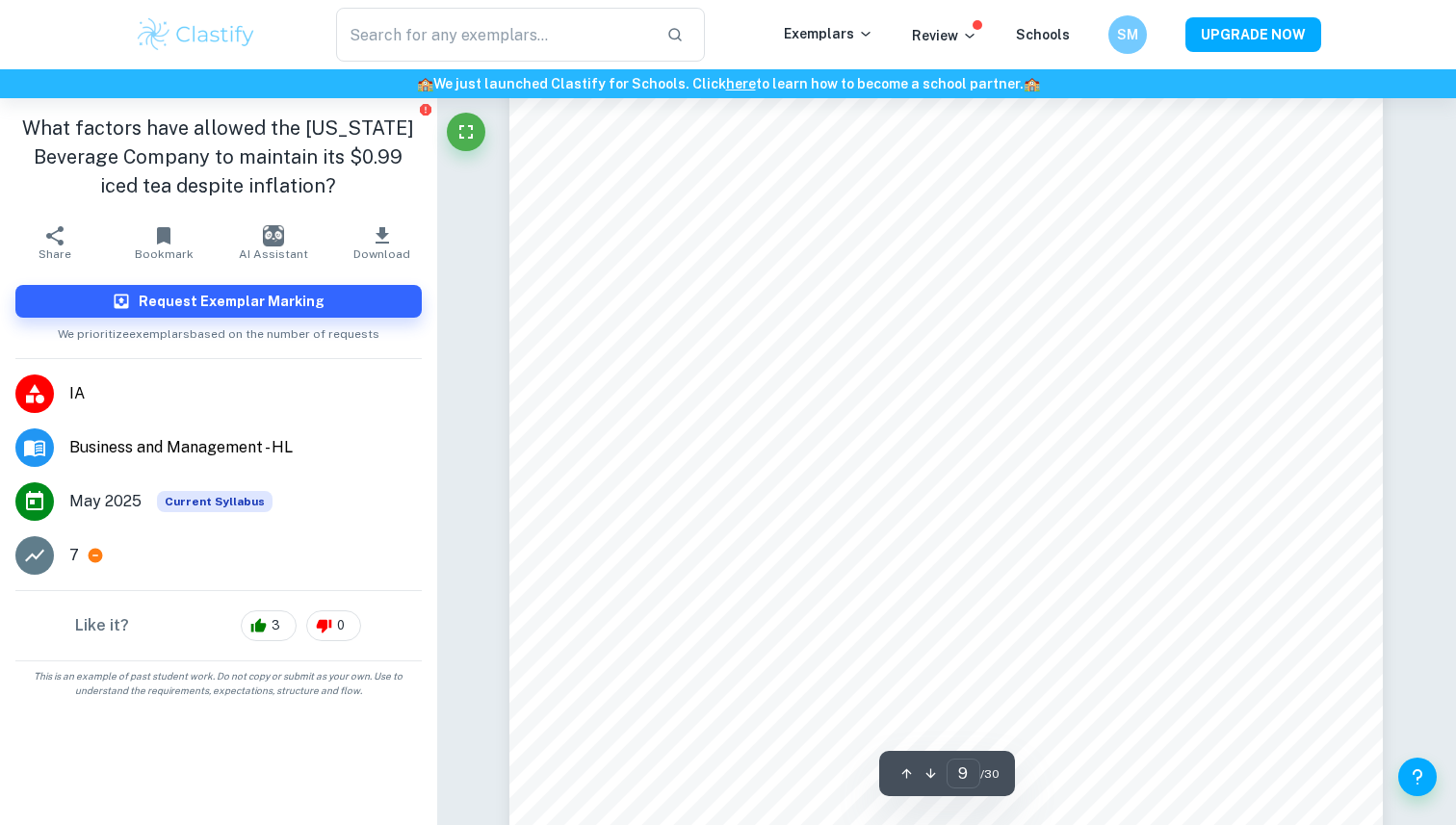
scroll to position [9748, 0]
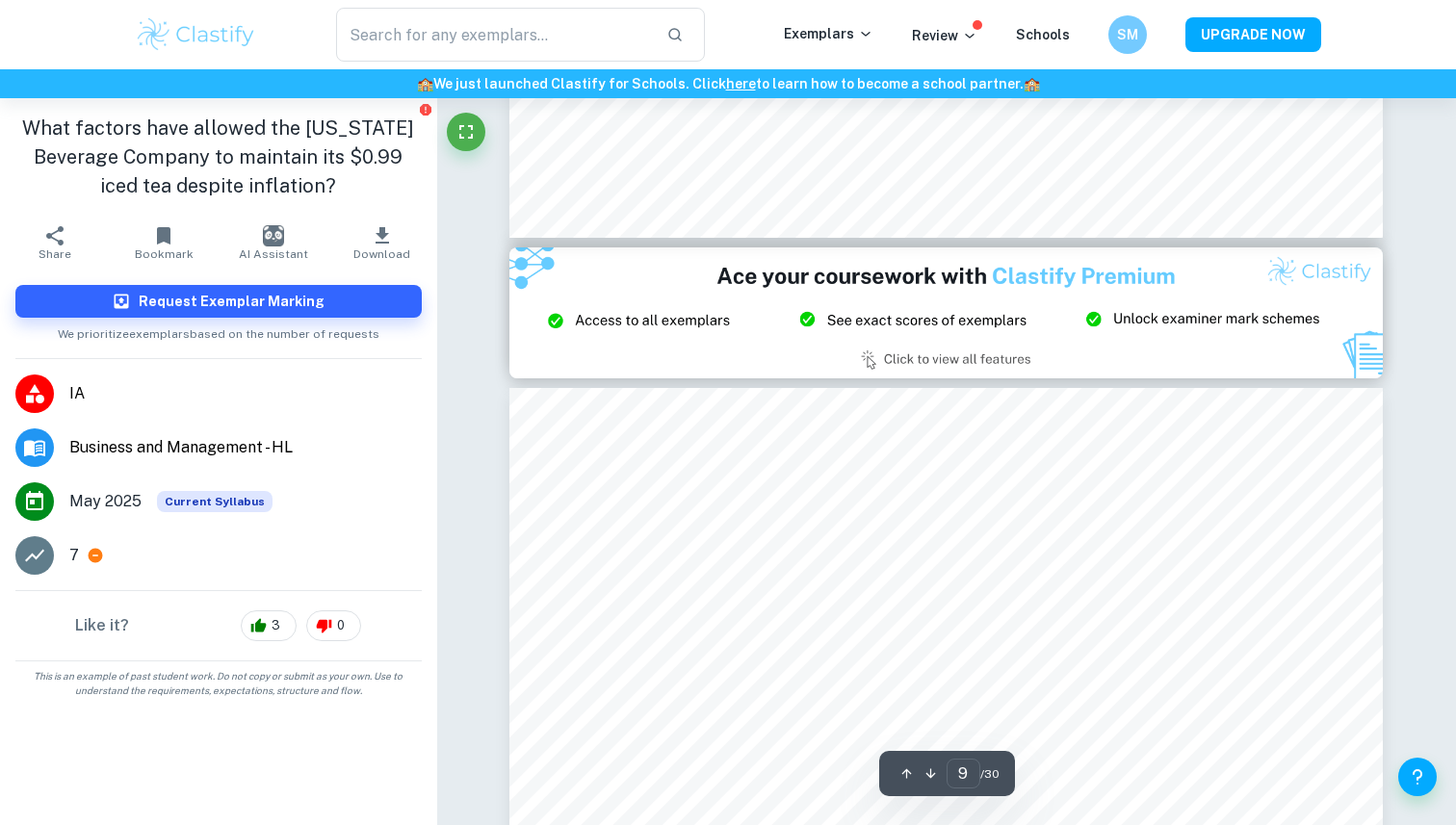
type input "8"
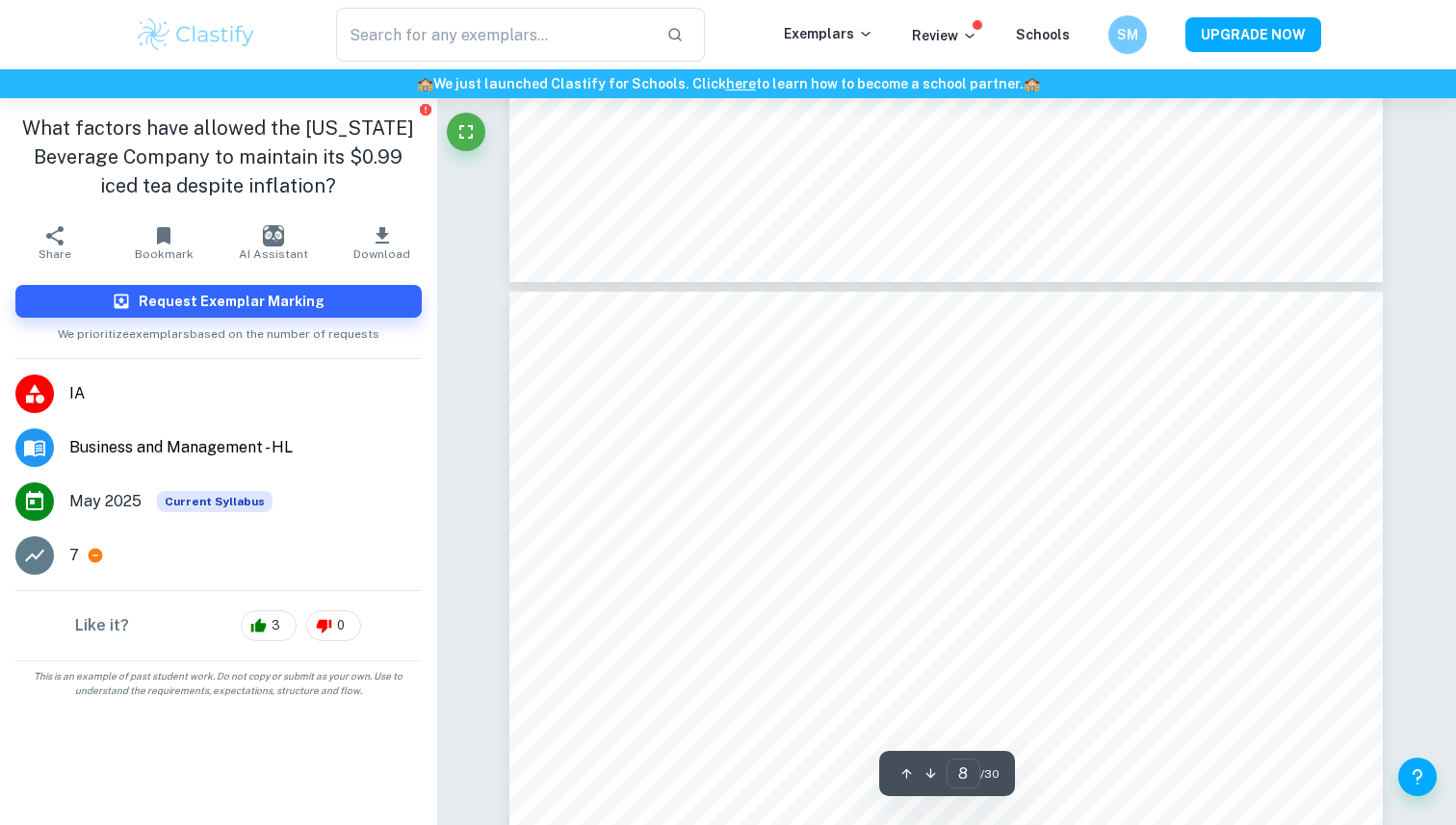
scroll to position [7991, 0]
